Goal: Task Accomplishment & Management: Use online tool/utility

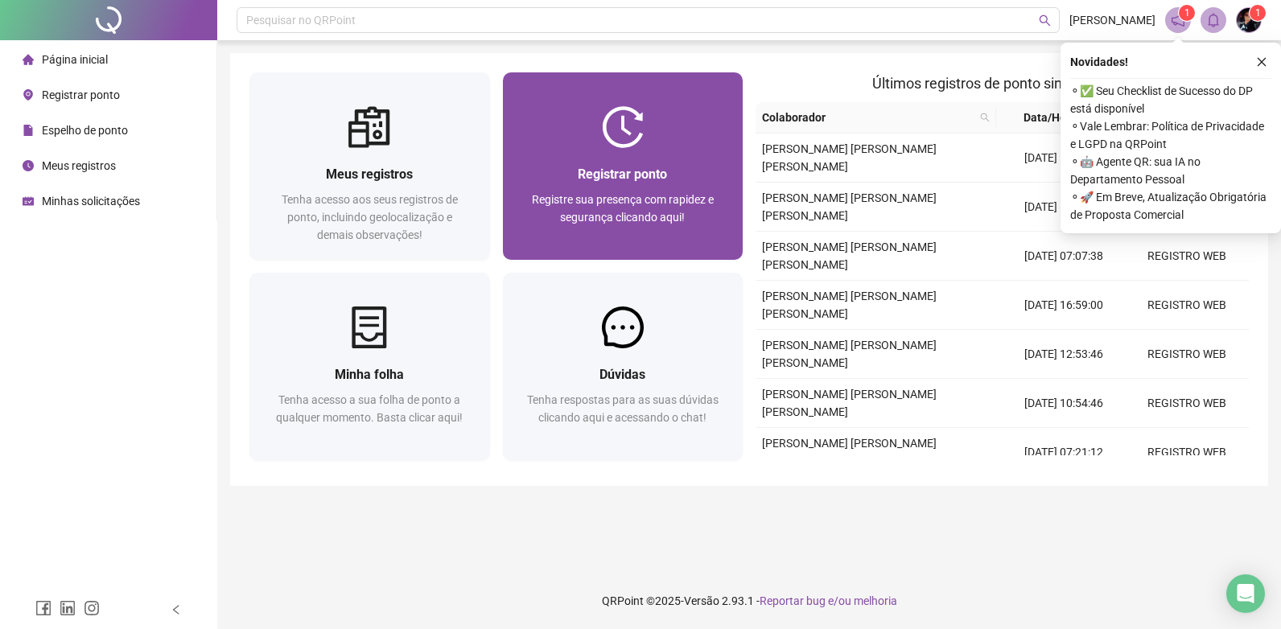
click at [634, 167] on span "Registrar ponto" at bounding box center [622, 174] width 89 height 15
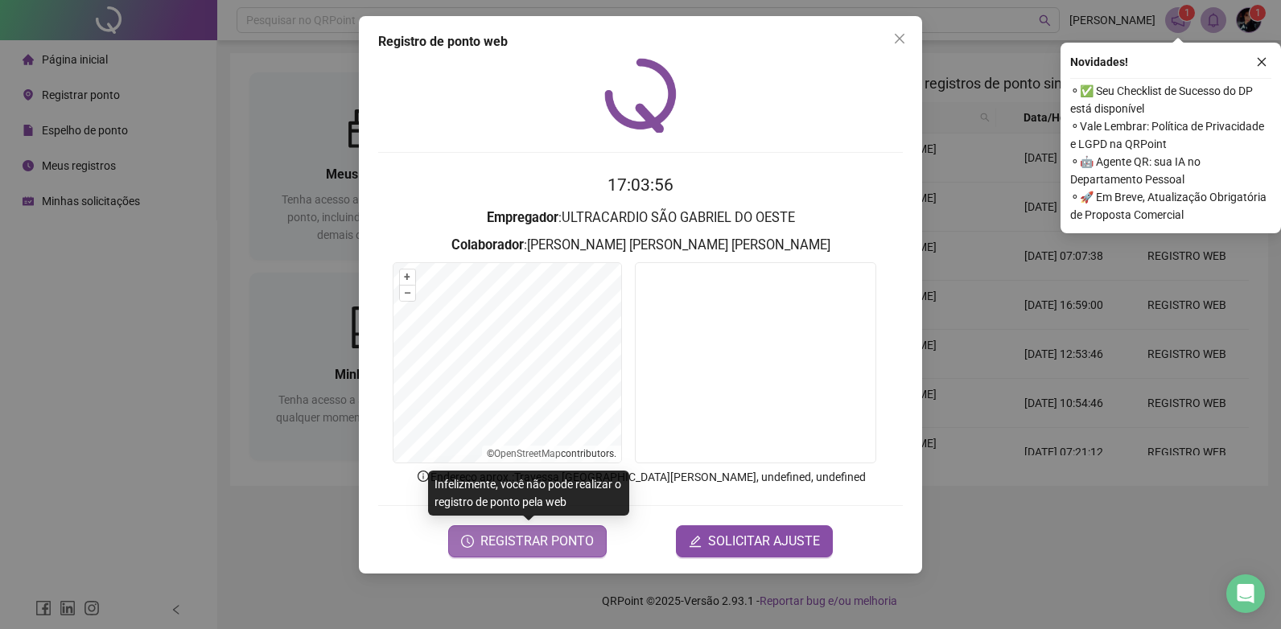
click at [558, 543] on span "REGISTRAR PONTO" at bounding box center [536, 541] width 113 height 19
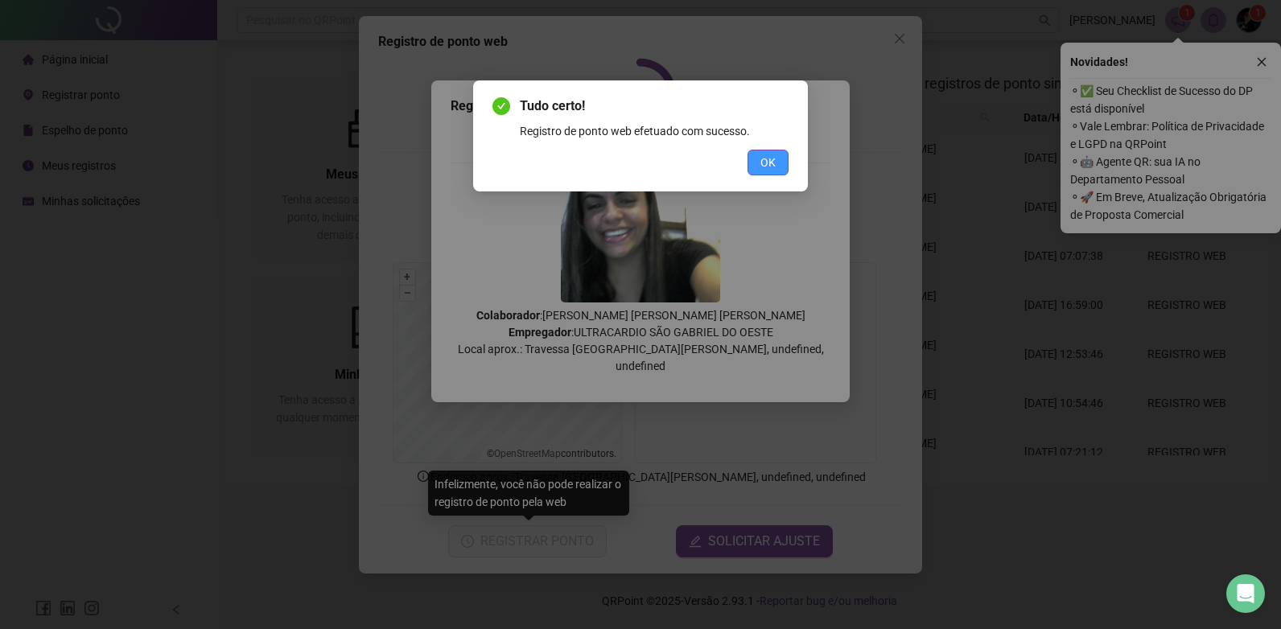
click at [775, 161] on span "OK" at bounding box center [767, 163] width 15 height 18
